Goal: Task Accomplishment & Management: Use online tool/utility

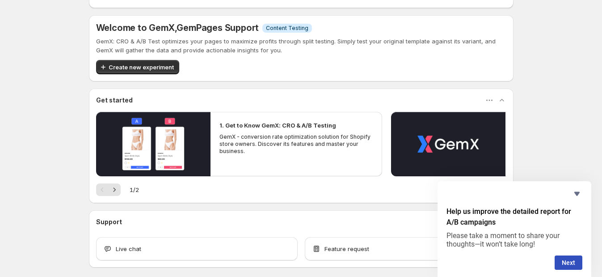
scroll to position [34, 0]
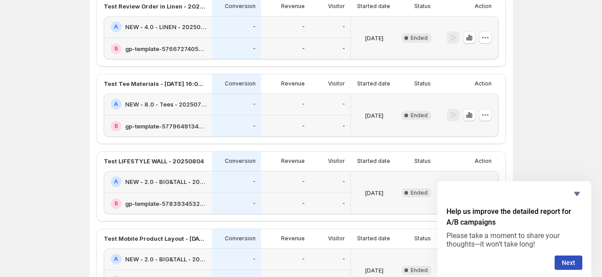
scroll to position [1323, 0]
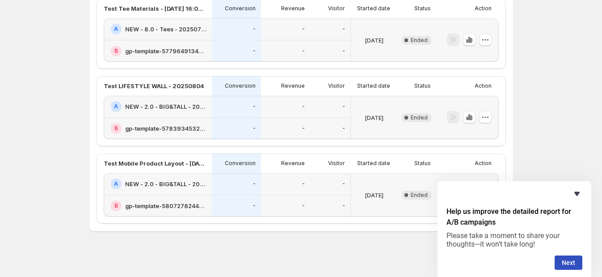
click at [578, 195] on icon "Hide survey" at bounding box center [577, 193] width 11 height 11
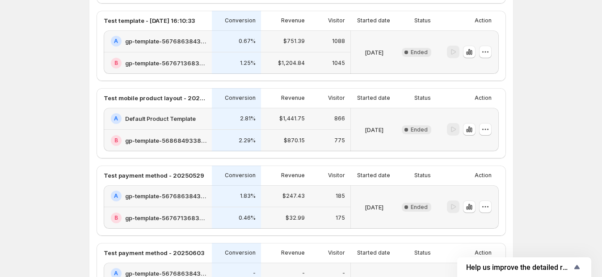
scroll to position [317, 0]
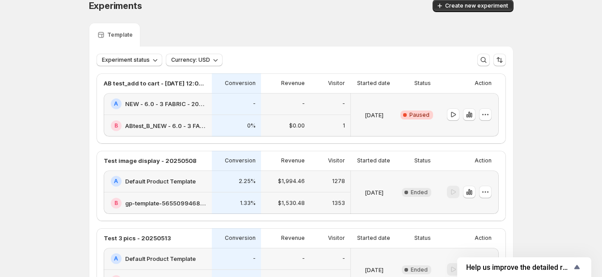
scroll to position [0, 0]
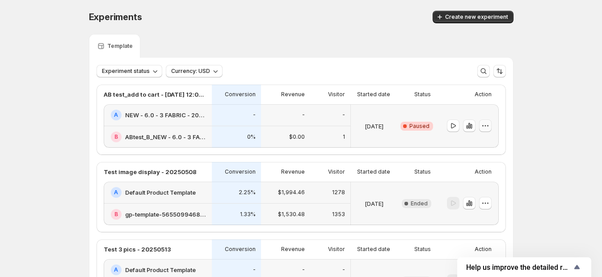
click at [491, 131] on button "button" at bounding box center [485, 125] width 13 height 13
click at [491, 145] on span "Edit" at bounding box center [493, 143] width 43 height 9
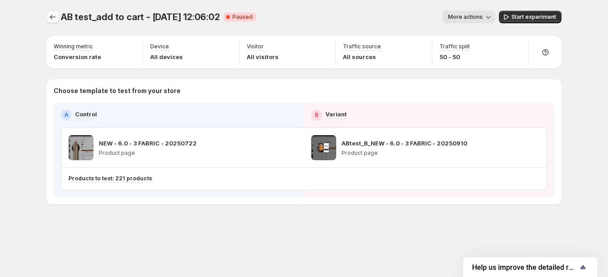
click at [56, 17] on icon "Experiments" at bounding box center [52, 17] width 9 height 9
